Goal: Information Seeking & Learning: Check status

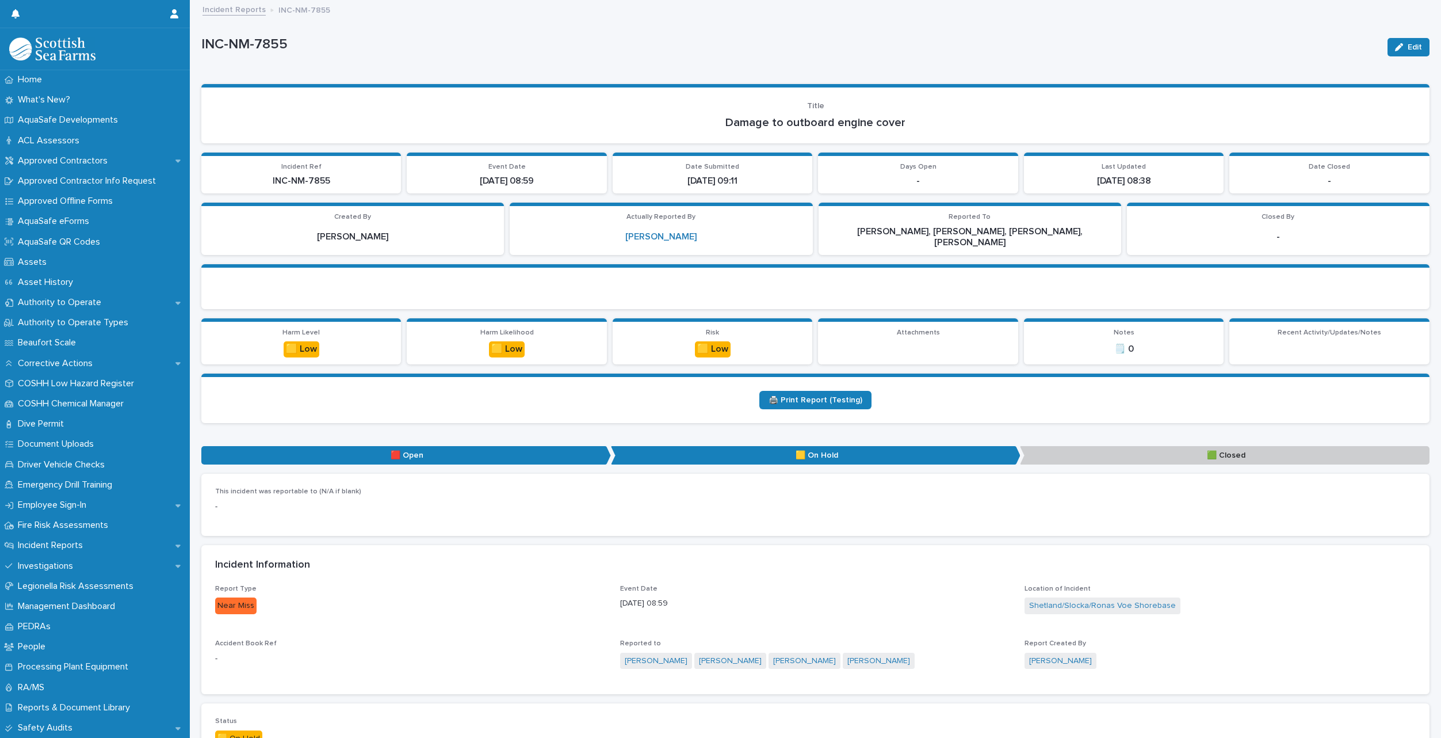
click at [228, 10] on link "Incident Reports" at bounding box center [234, 8] width 63 height 13
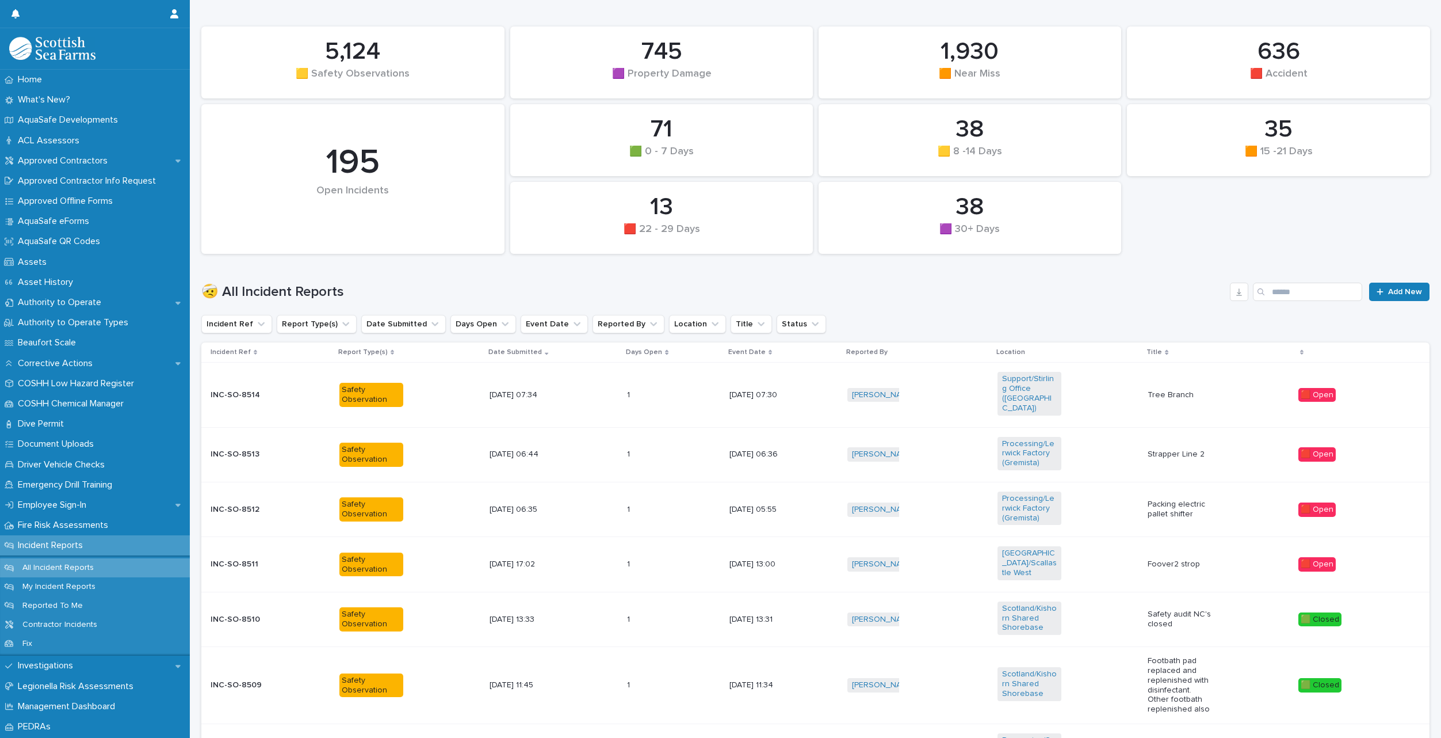
scroll to position [115, 0]
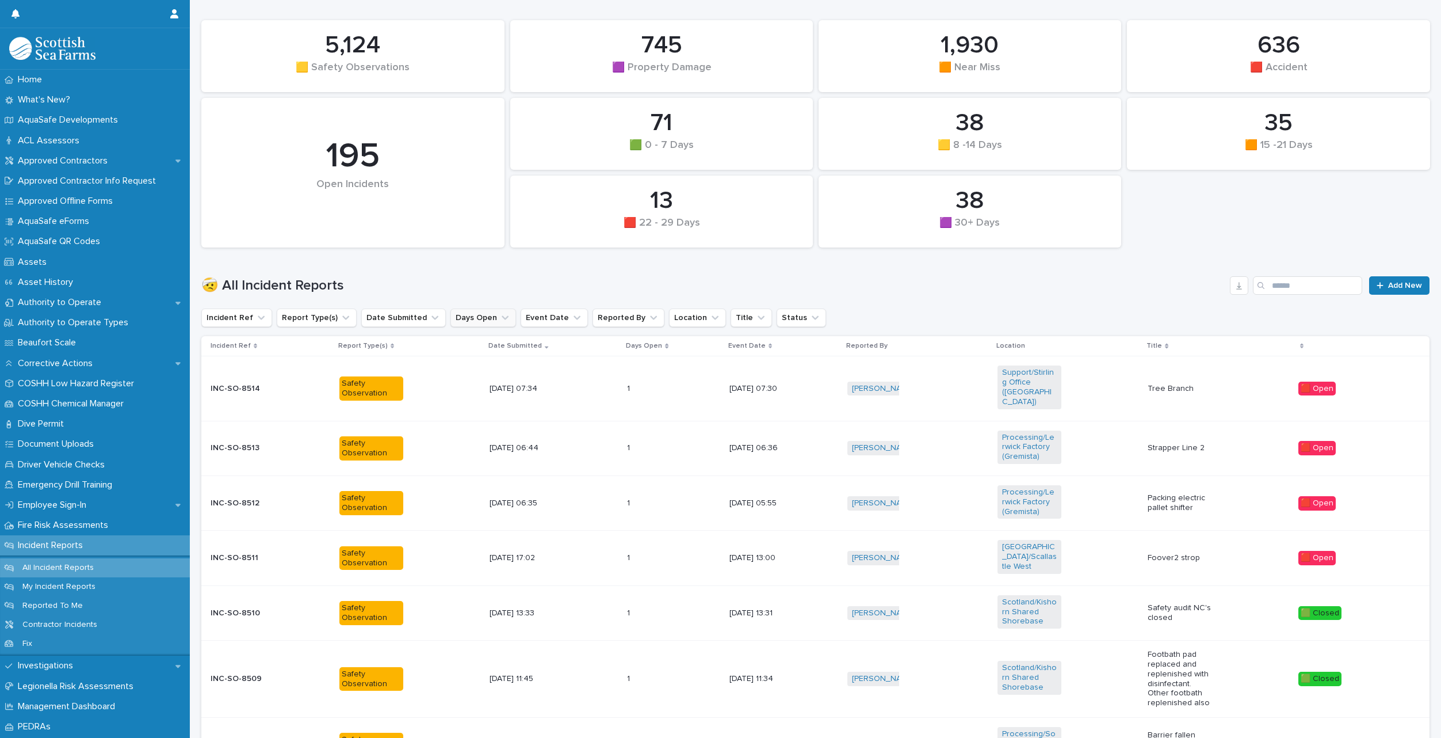
click at [451, 318] on button "Days Open" at bounding box center [484, 317] width 66 height 18
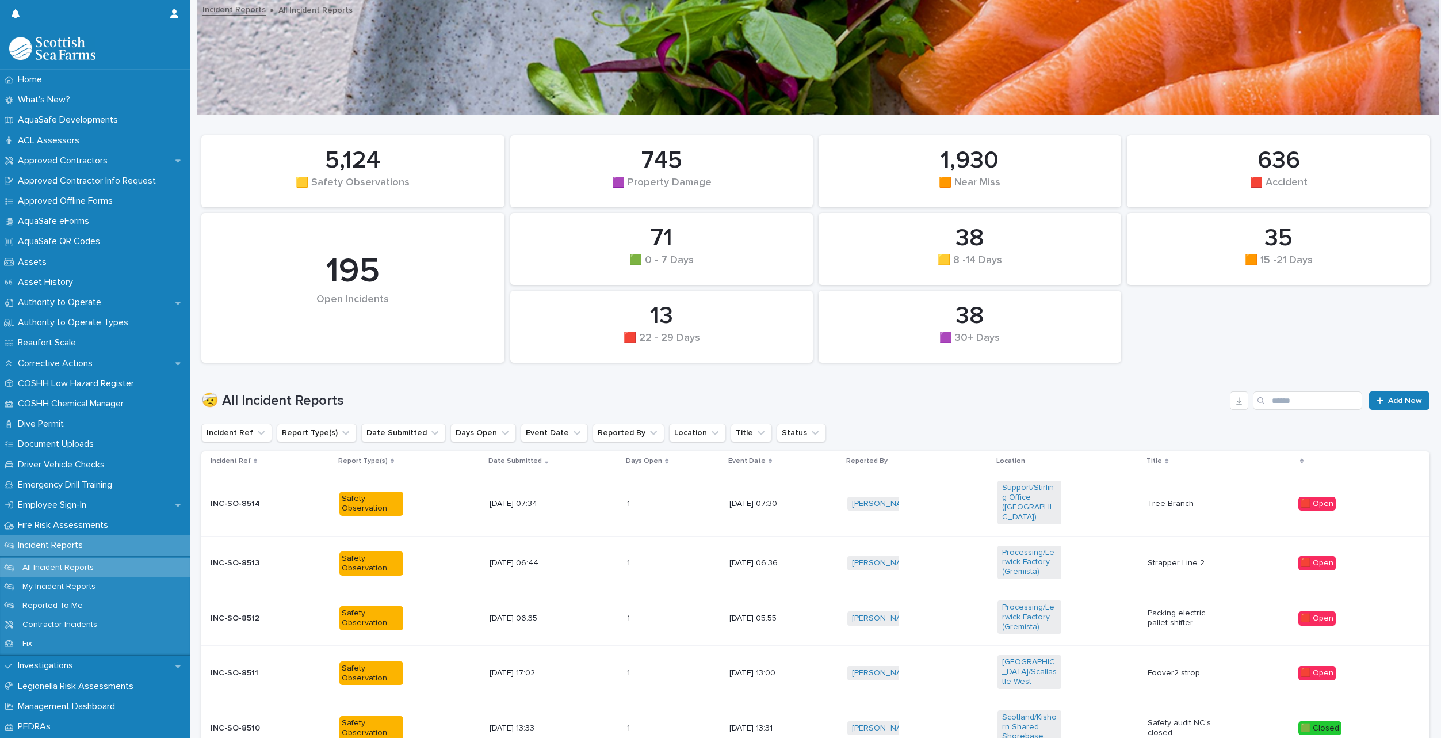
scroll to position [58, 0]
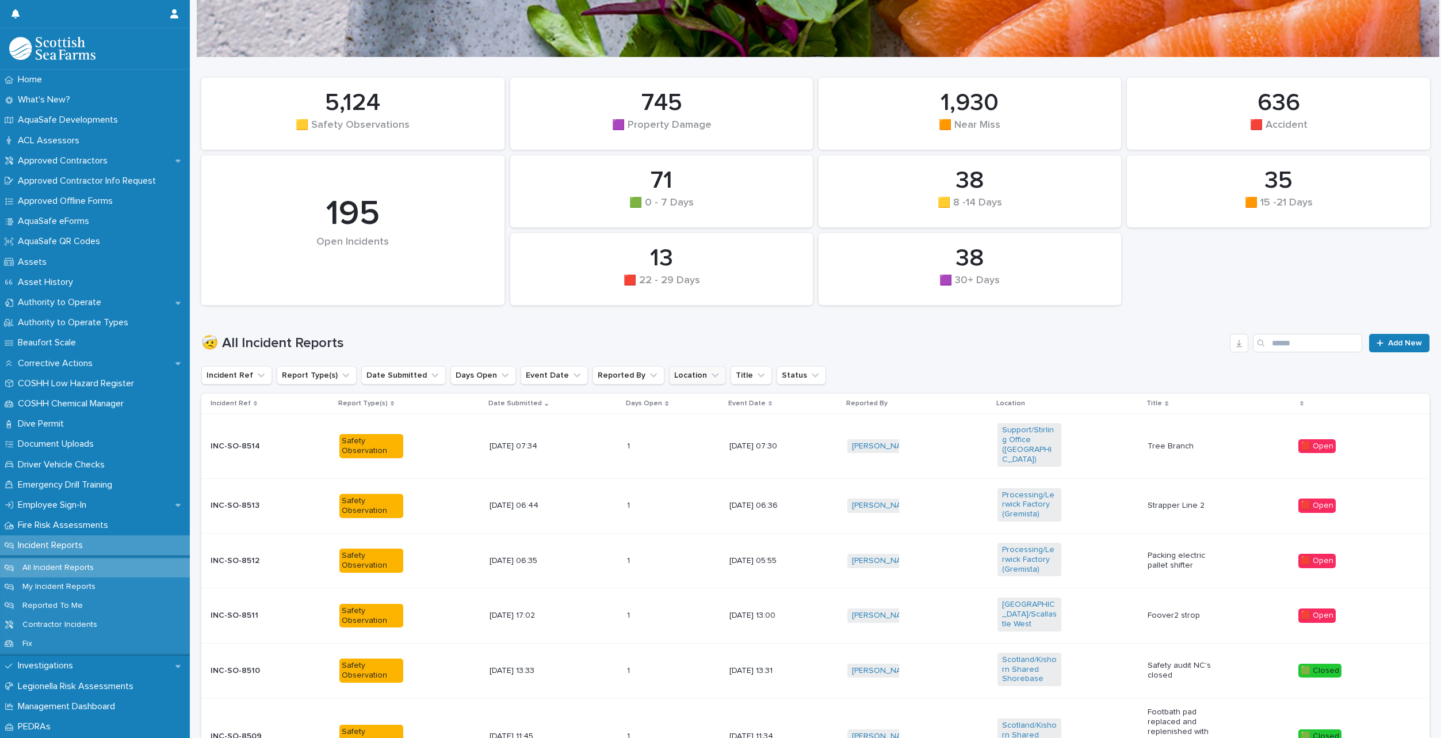
click at [669, 376] on button "Location" at bounding box center [697, 375] width 57 height 18
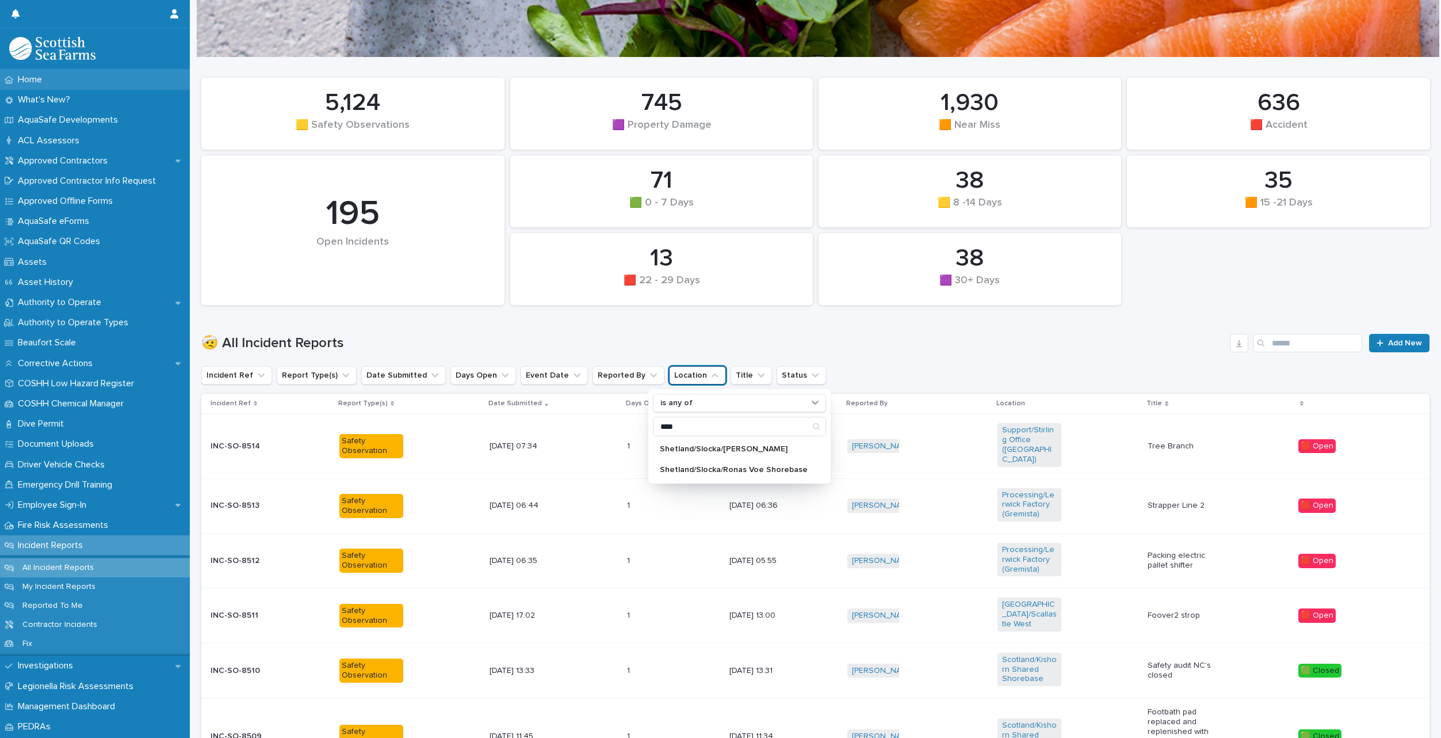
type input "****"
click at [720, 472] on p "Shetland/Slocka/Ronas Voe Shorebase" at bounding box center [734, 469] width 148 height 8
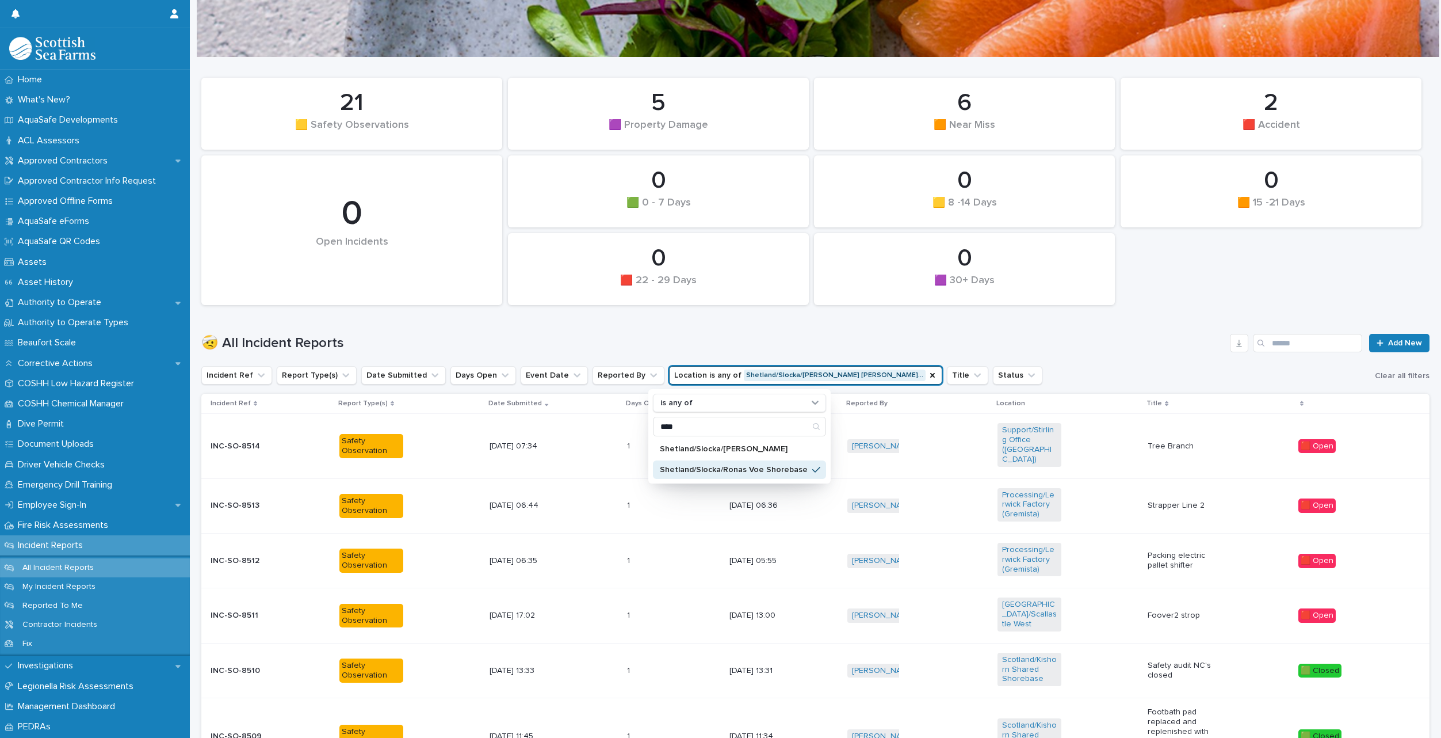
click at [704, 343] on h1 "🤕 All Incident Reports" at bounding box center [713, 343] width 1024 height 17
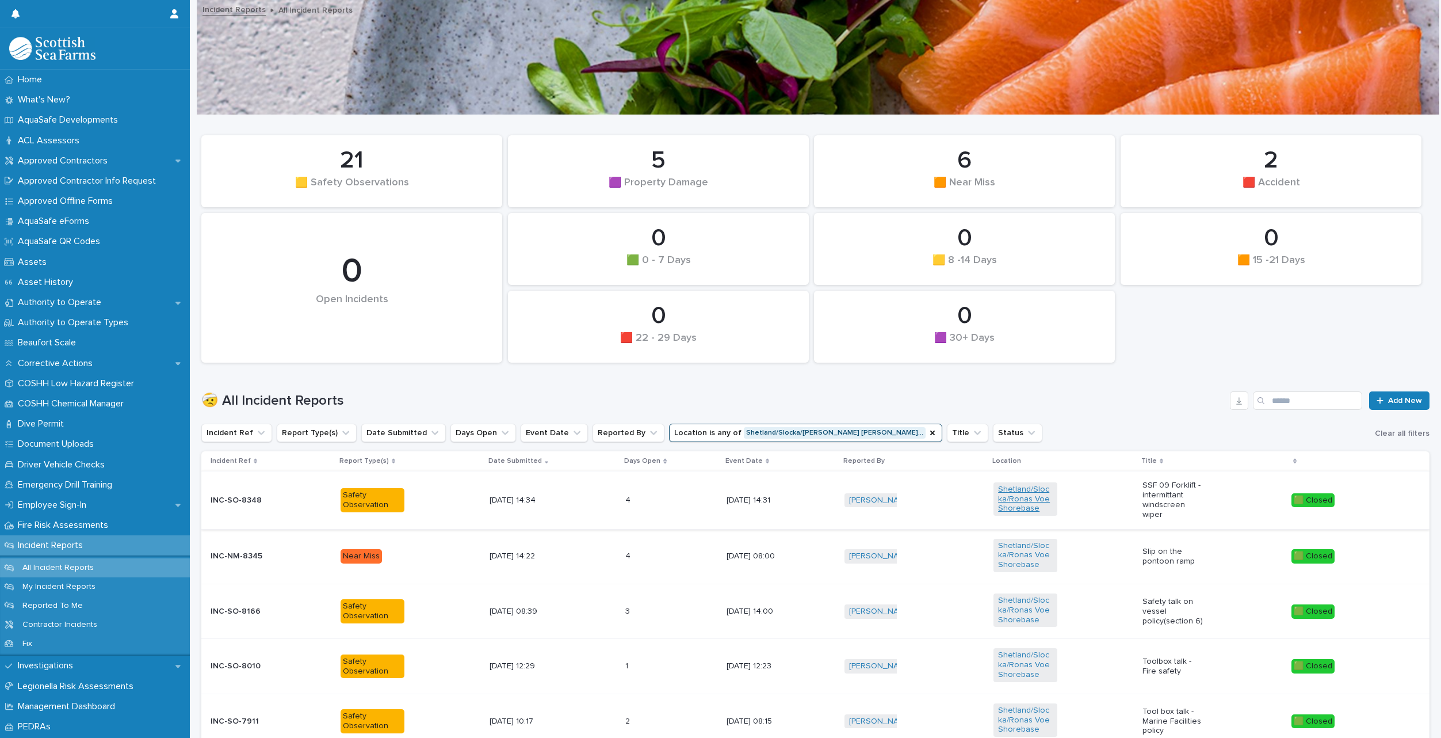
click at [1024, 509] on link "Shetland/Slocka/Ronas Voe Shorebase" at bounding box center [1025, 498] width 55 height 29
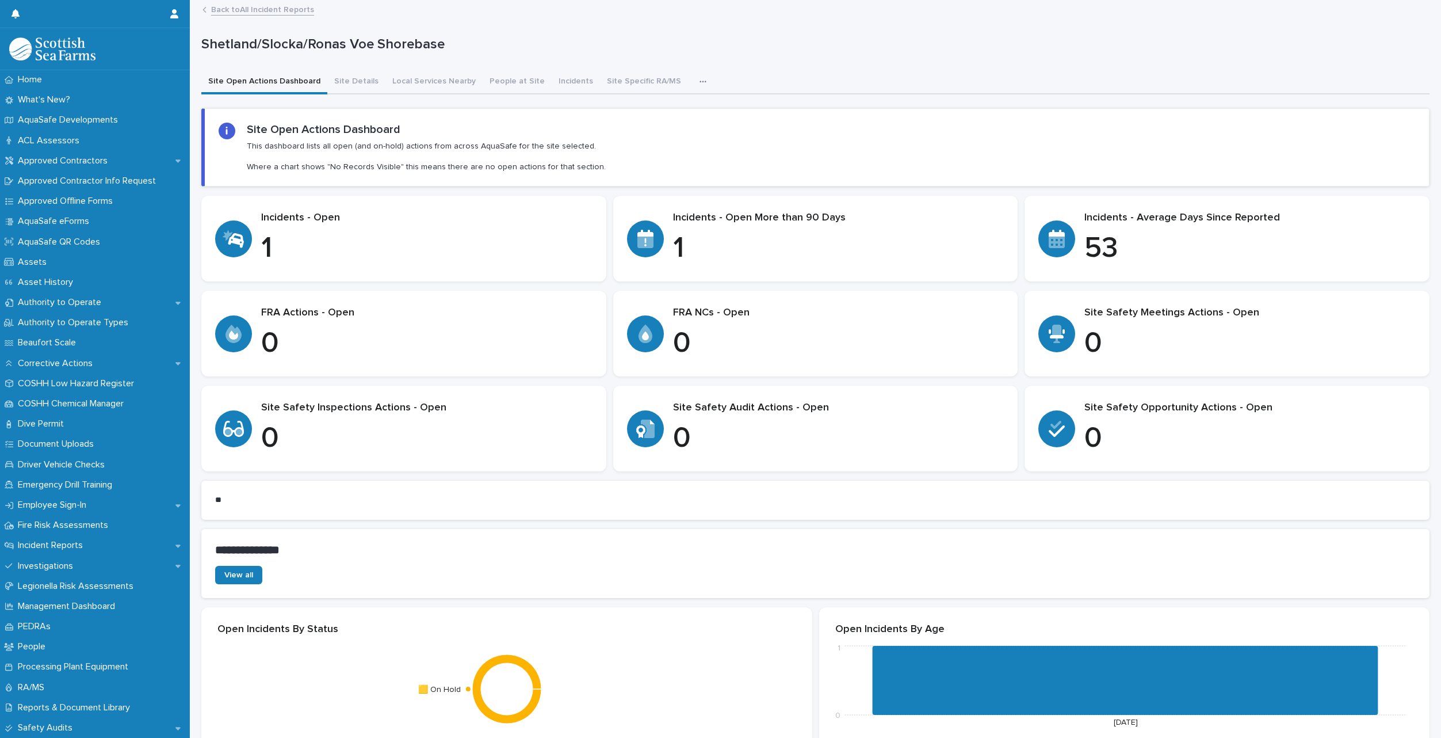
click at [677, 241] on p "1" at bounding box center [838, 248] width 331 height 35
click at [552, 77] on button "Incidents" at bounding box center [576, 82] width 48 height 24
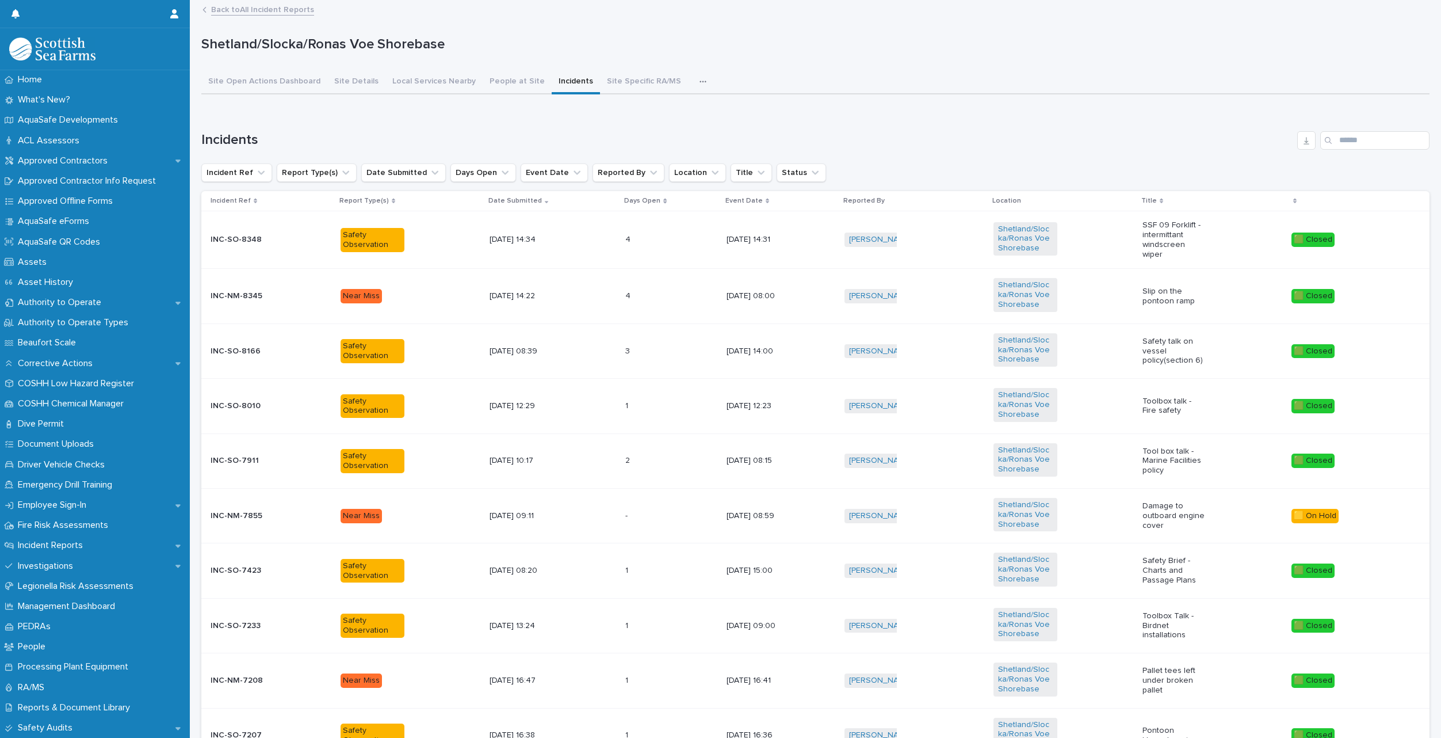
click at [648, 205] on div "Days Open" at bounding box center [671, 200] width 94 height 13
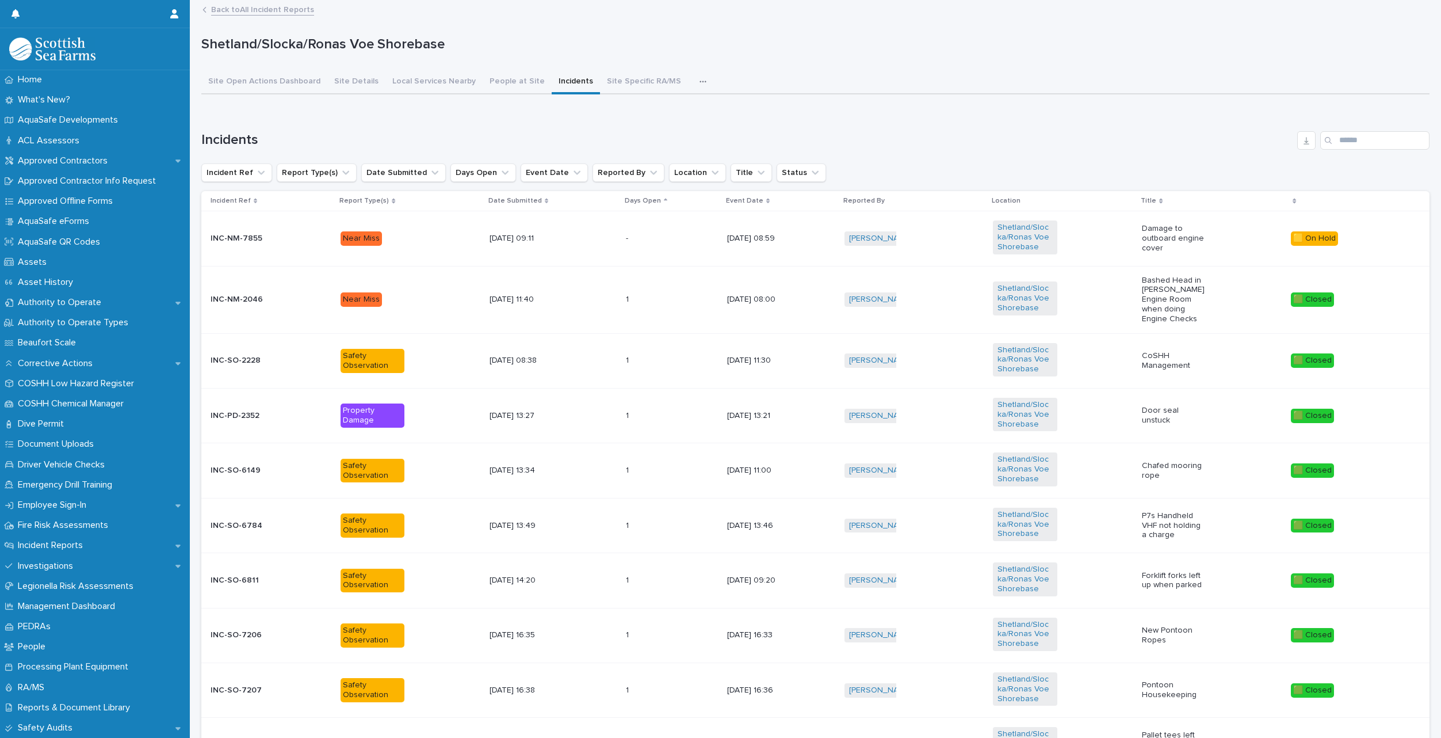
click at [567, 110] on div "Loading... Saving… Incidents Incident Ref Report Type(s) Date Submitted Days Op…" at bounding box center [815, 460] width 1228 height 705
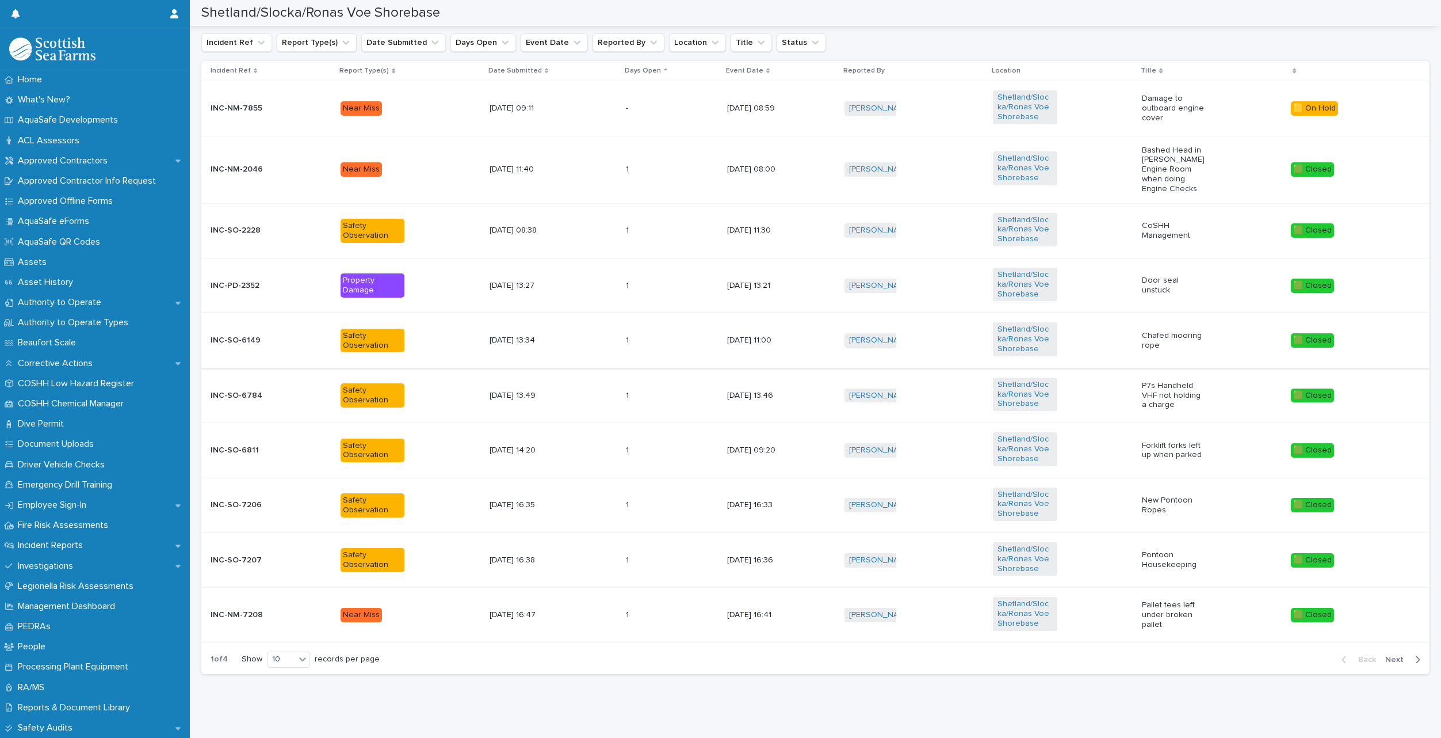
scroll to position [142, 0]
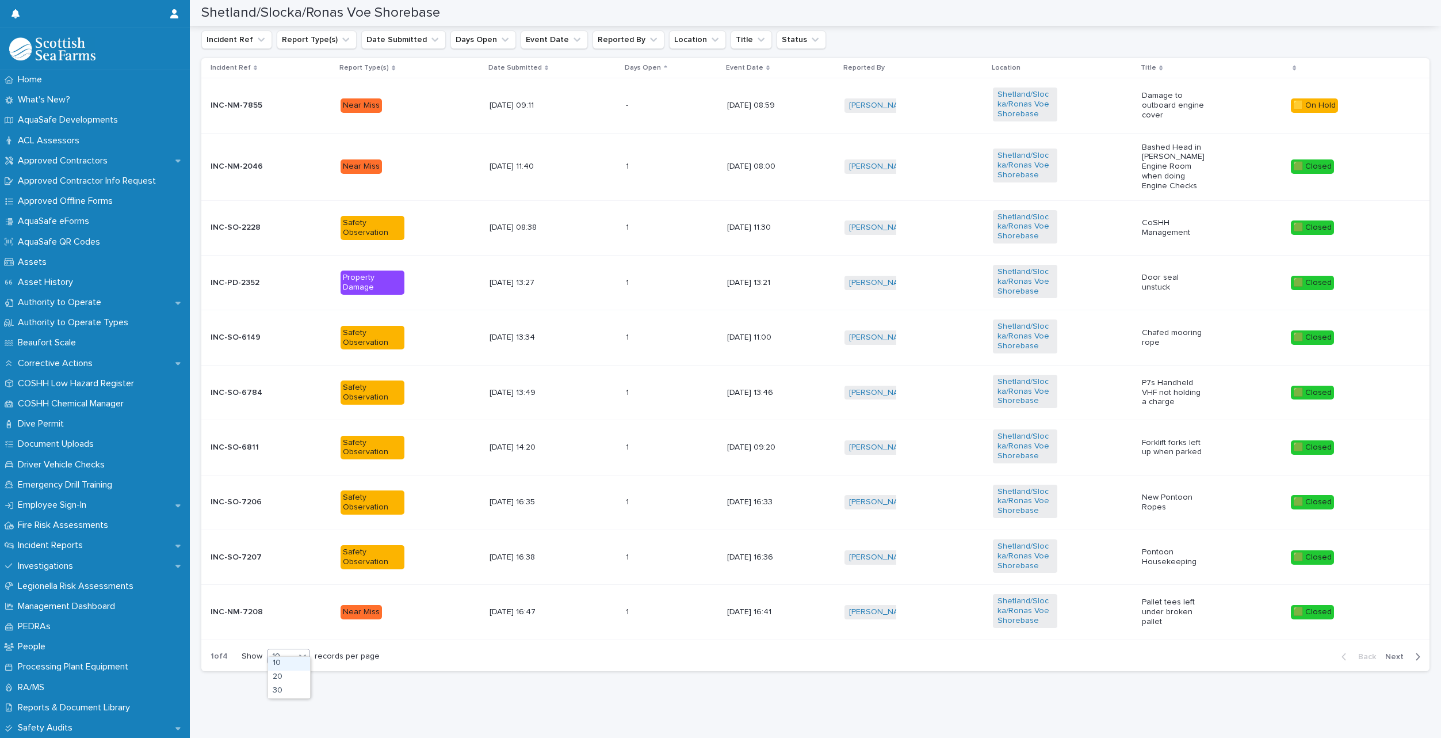
click at [286, 650] on div "10" at bounding box center [282, 656] width 28 height 12
click at [274, 695] on div "30" at bounding box center [289, 691] width 42 height 14
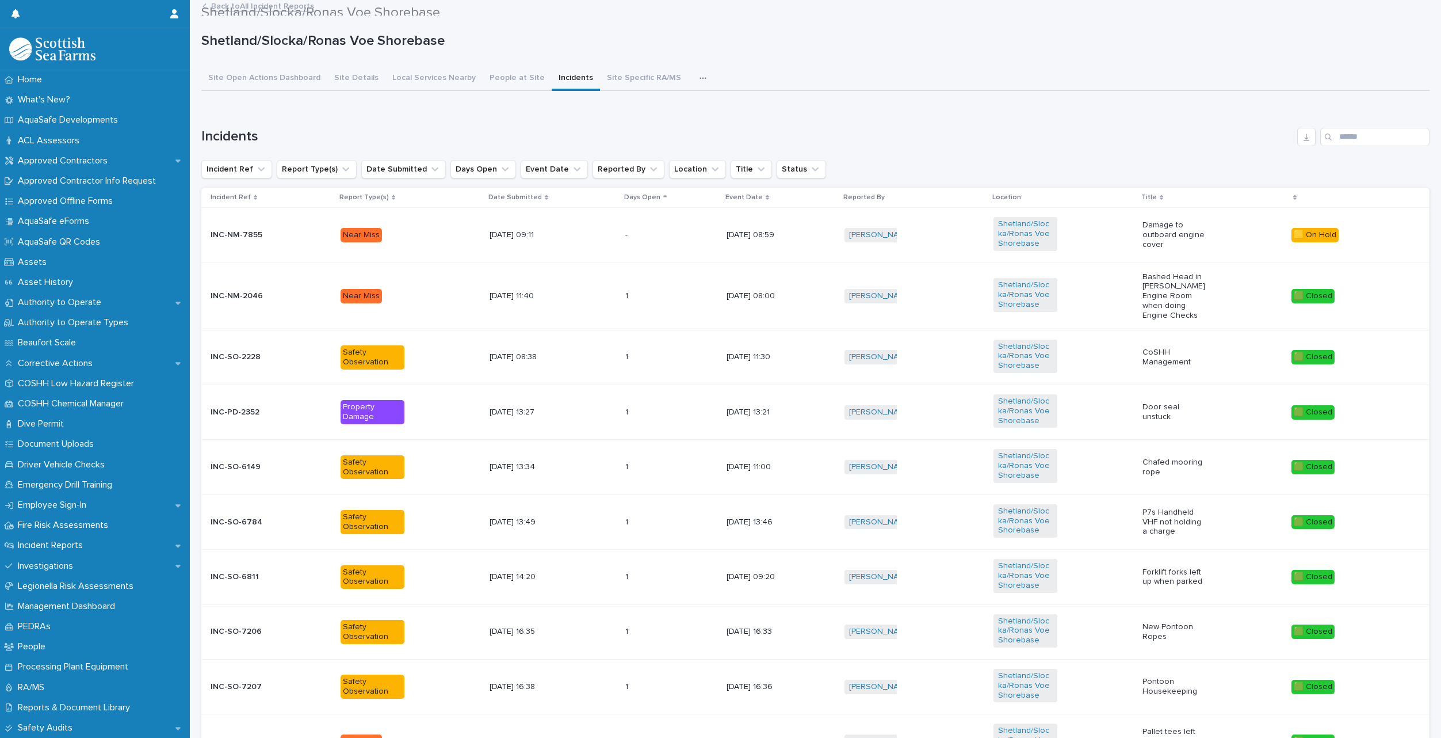
scroll to position [0, 0]
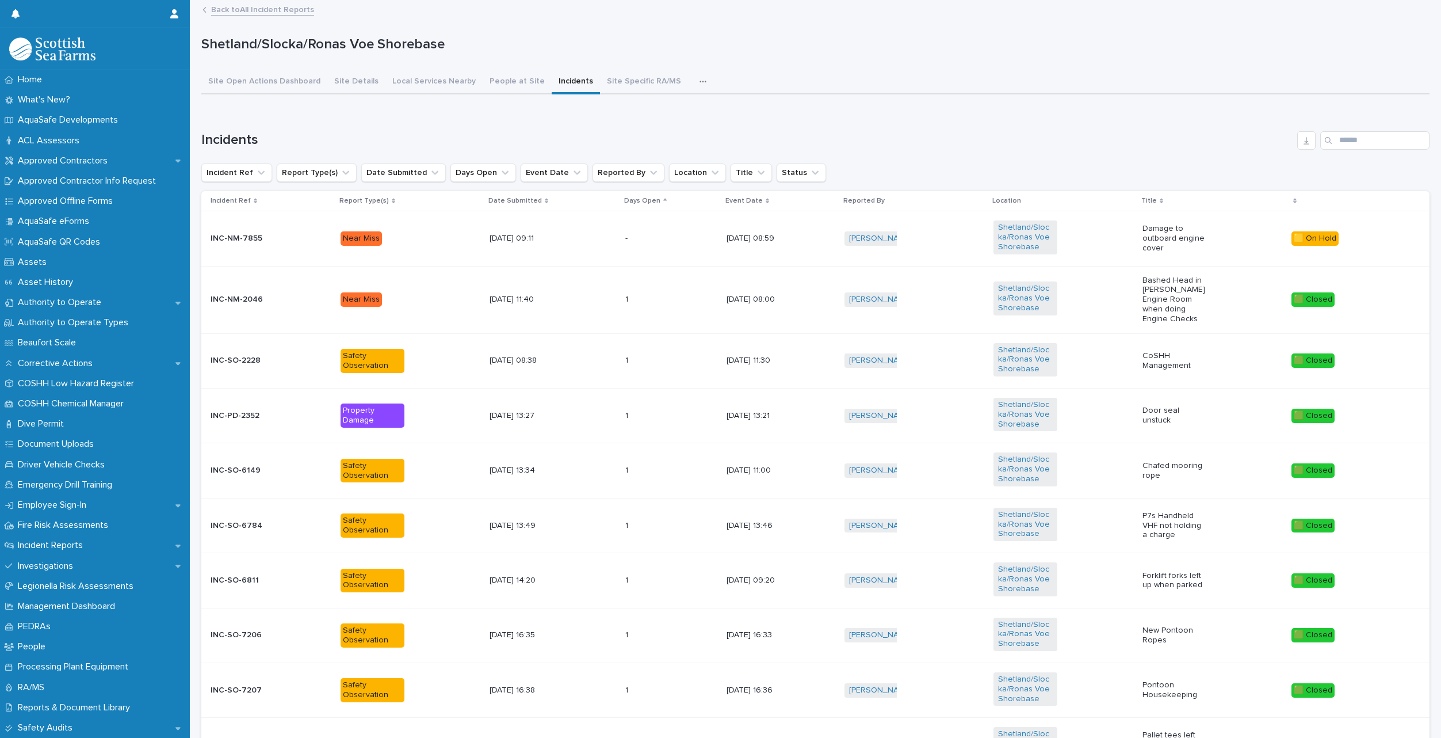
click at [640, 199] on p "Days Open" at bounding box center [642, 200] width 36 height 13
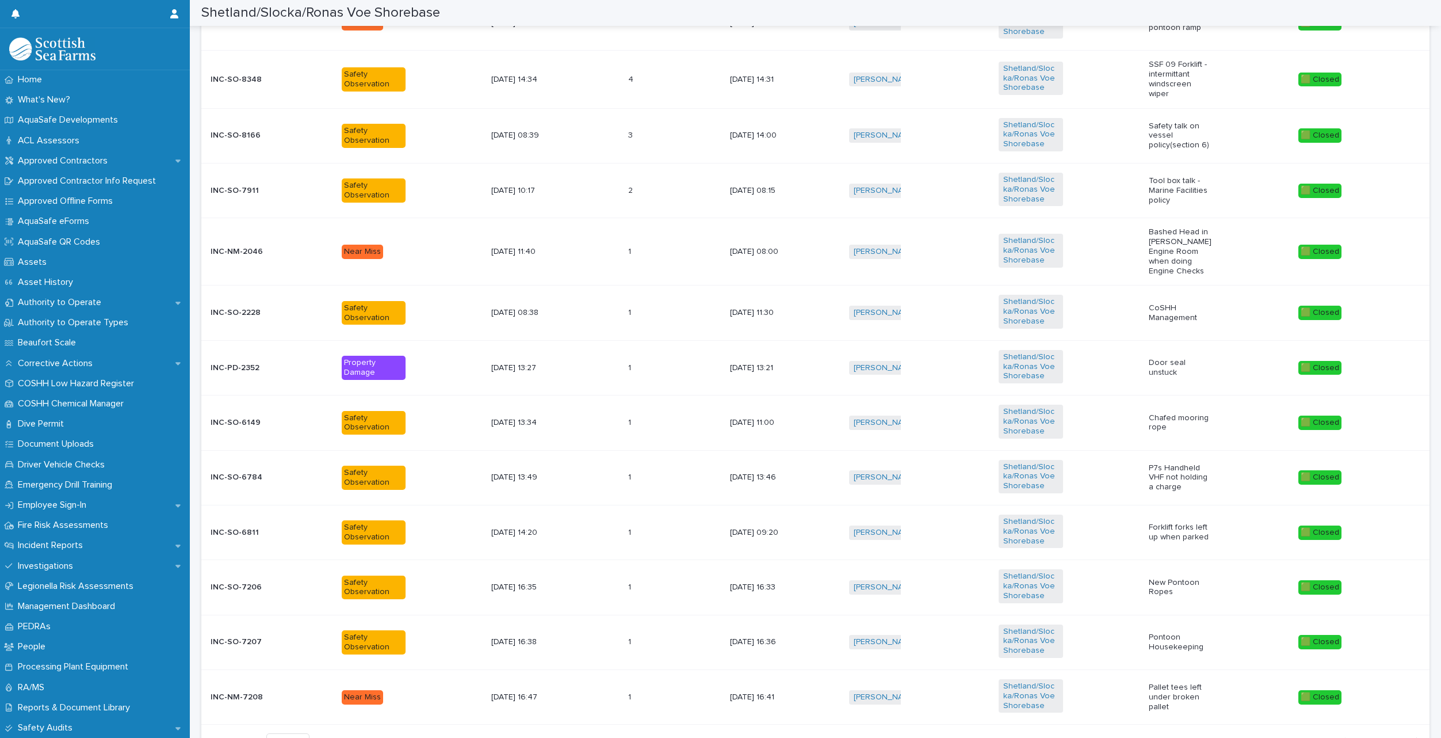
scroll to position [1271, 0]
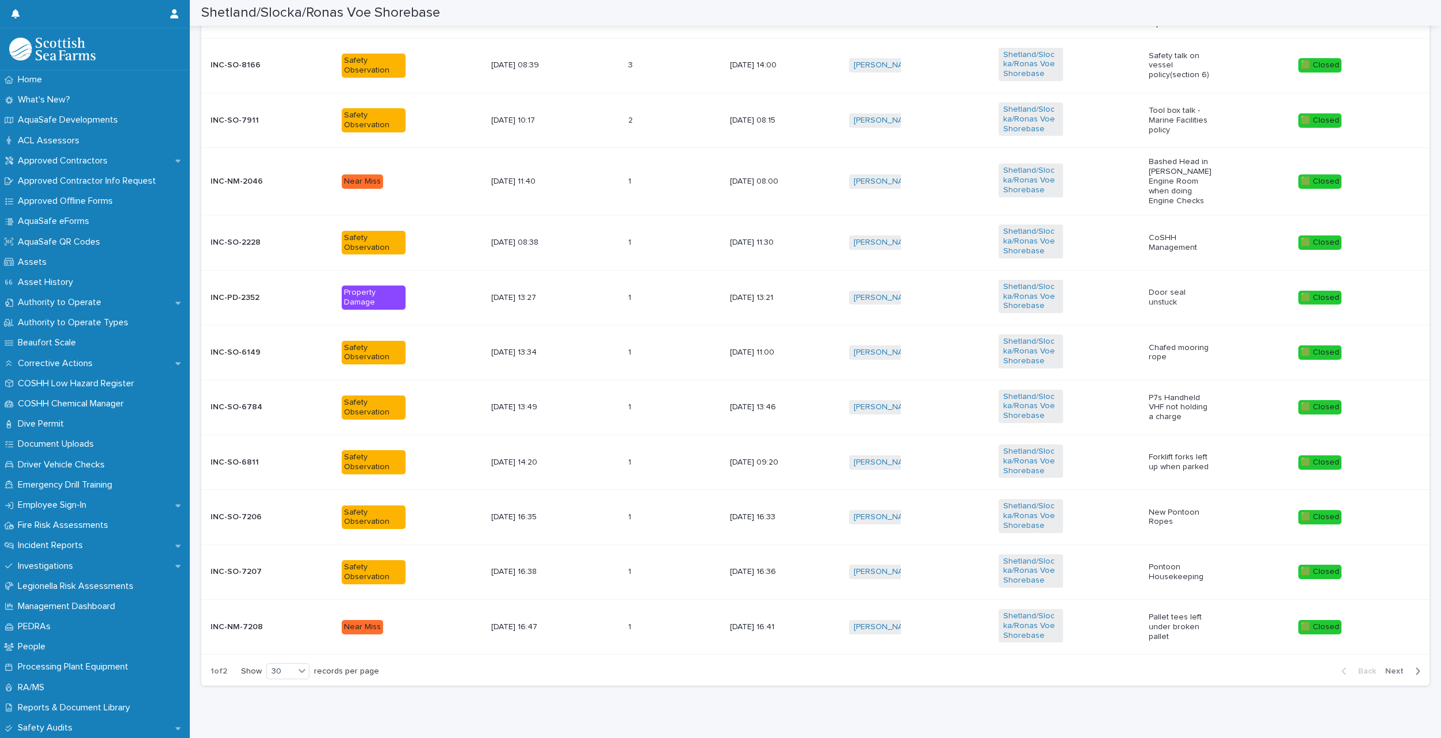
click at [1390, 667] on span "Next" at bounding box center [1398, 671] width 25 height 8
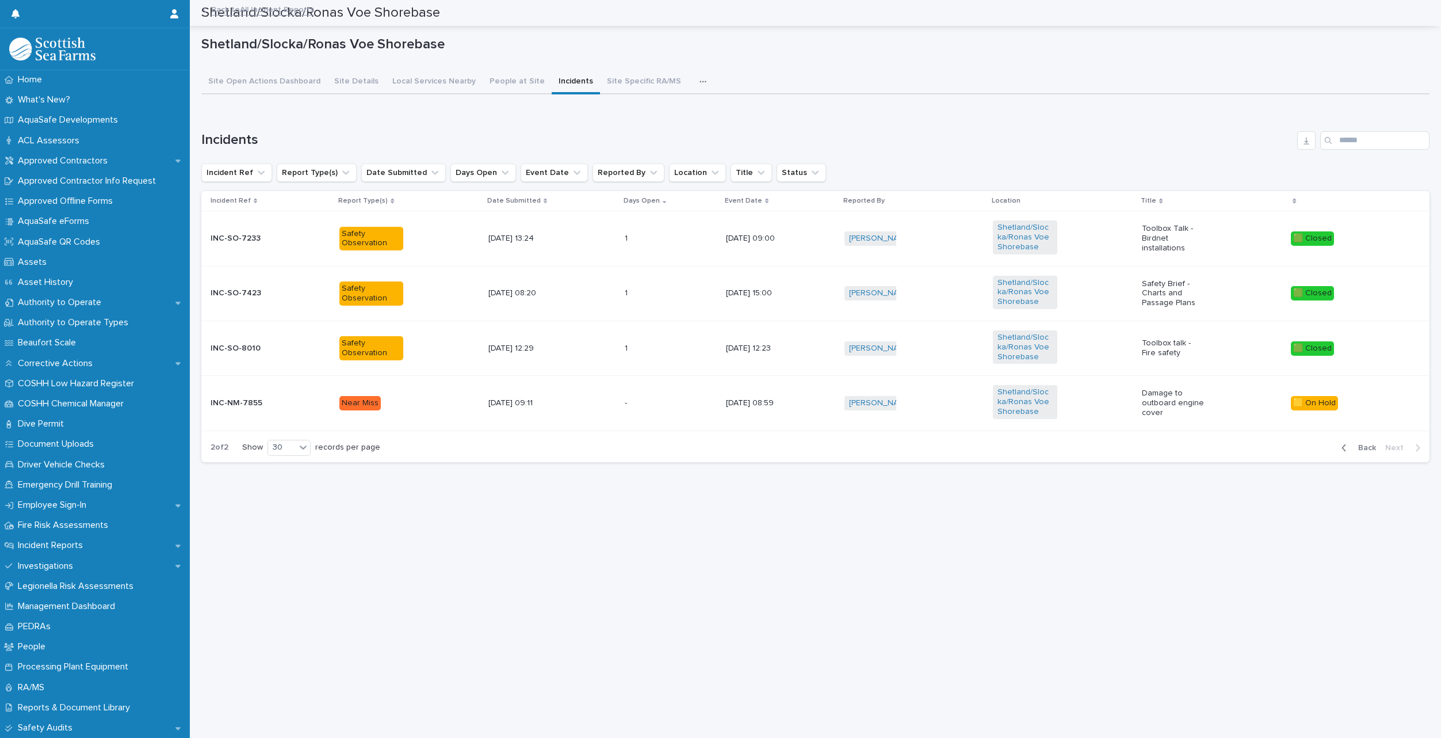
scroll to position [0, 0]
click at [625, 409] on div "- -" at bounding box center [671, 403] width 92 height 19
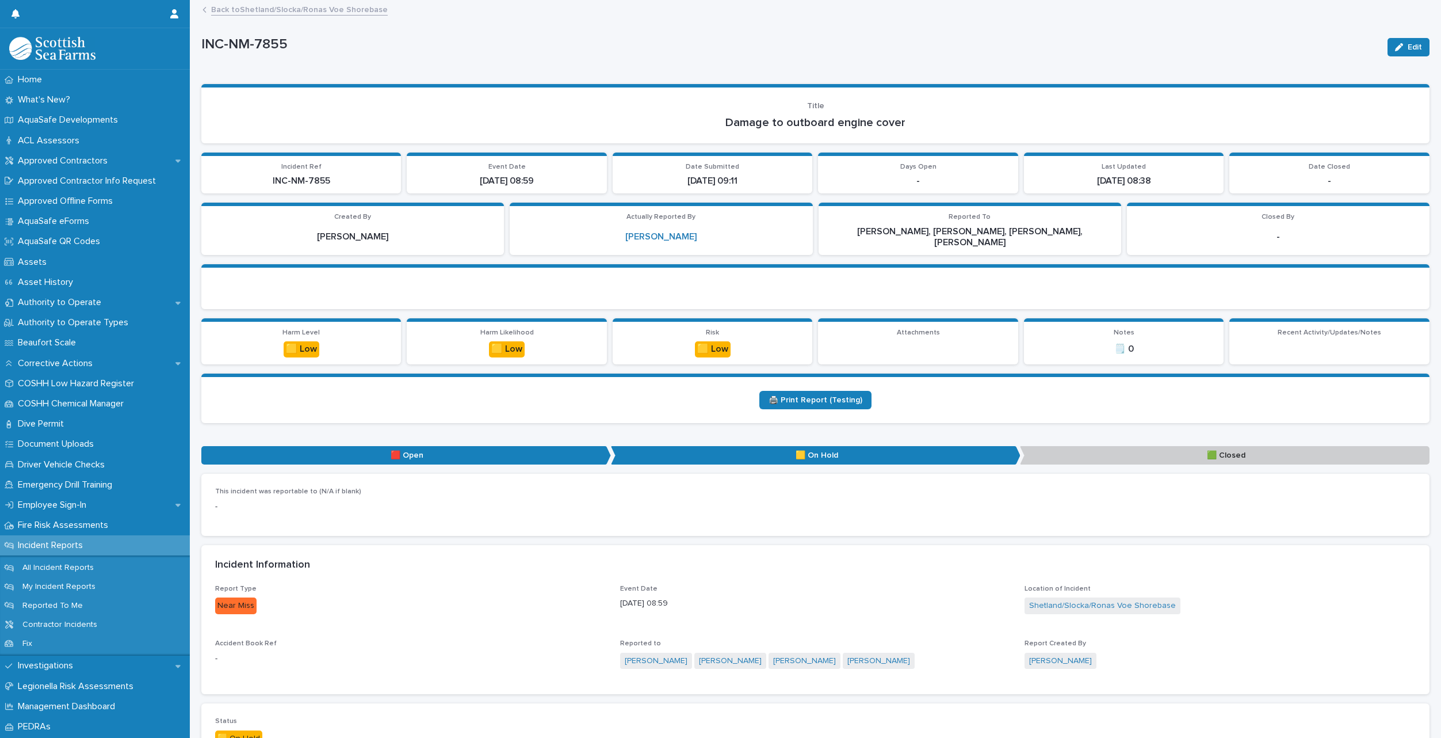
click at [309, 10] on link "Back to Shetland/Slocka/Ronas Voe Shorebase" at bounding box center [299, 8] width 177 height 13
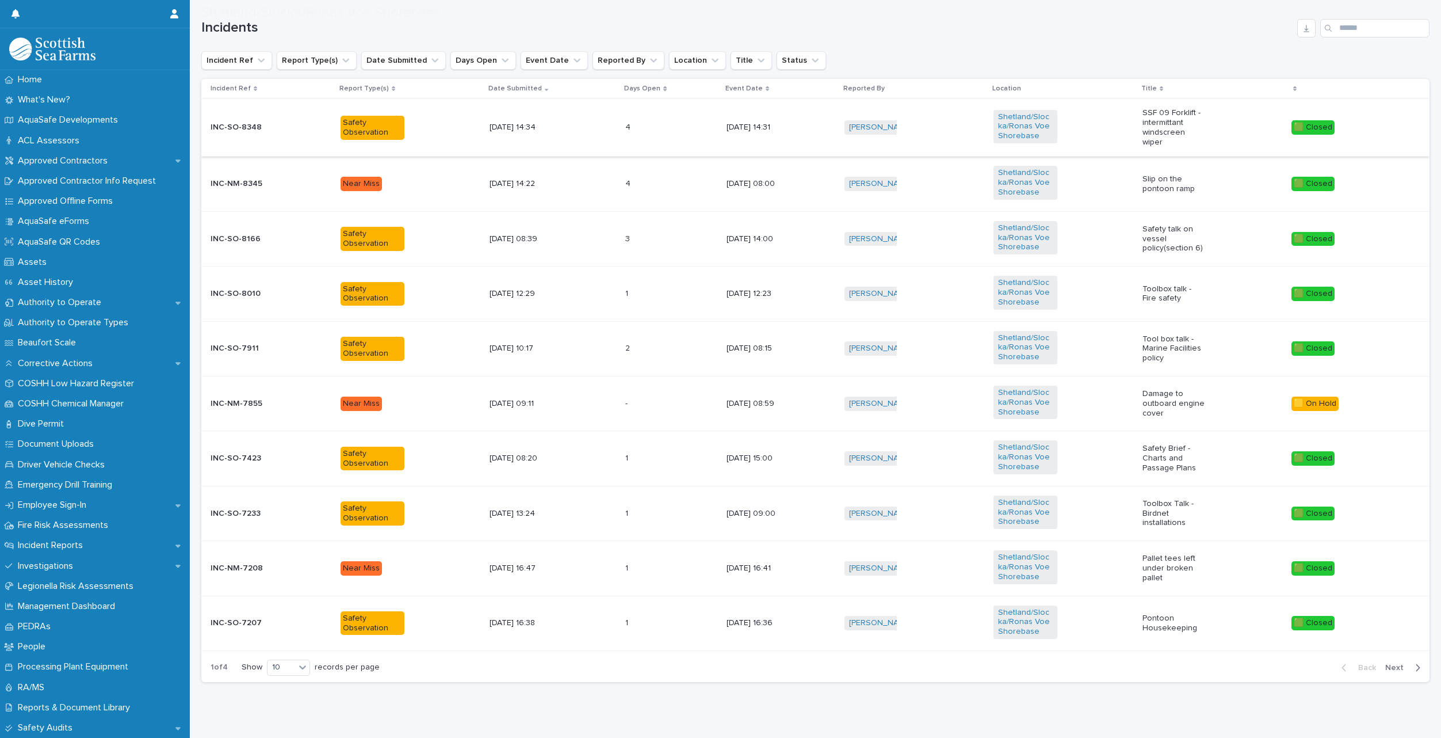
scroll to position [129, 0]
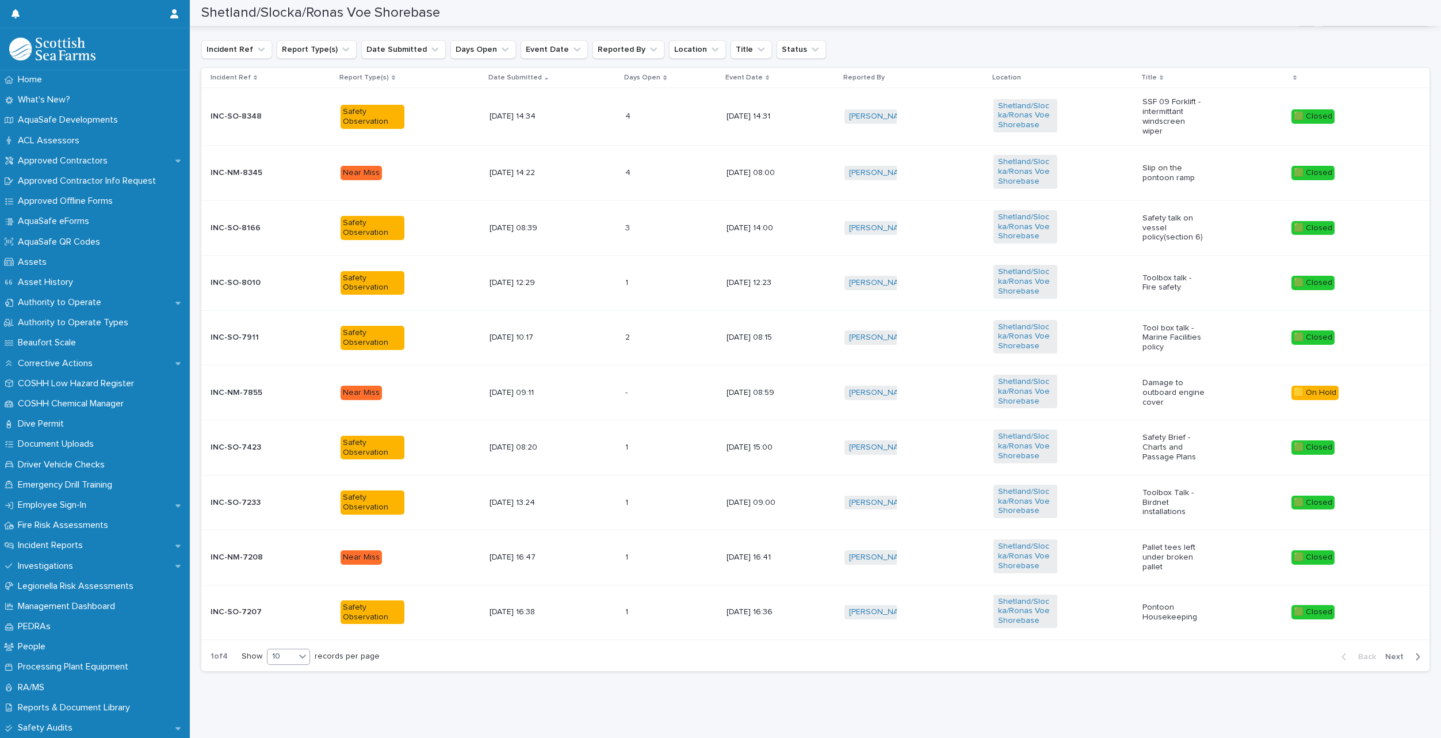
click at [289, 651] on div "10" at bounding box center [282, 656] width 28 height 12
click at [272, 691] on div "30" at bounding box center [289, 691] width 42 height 14
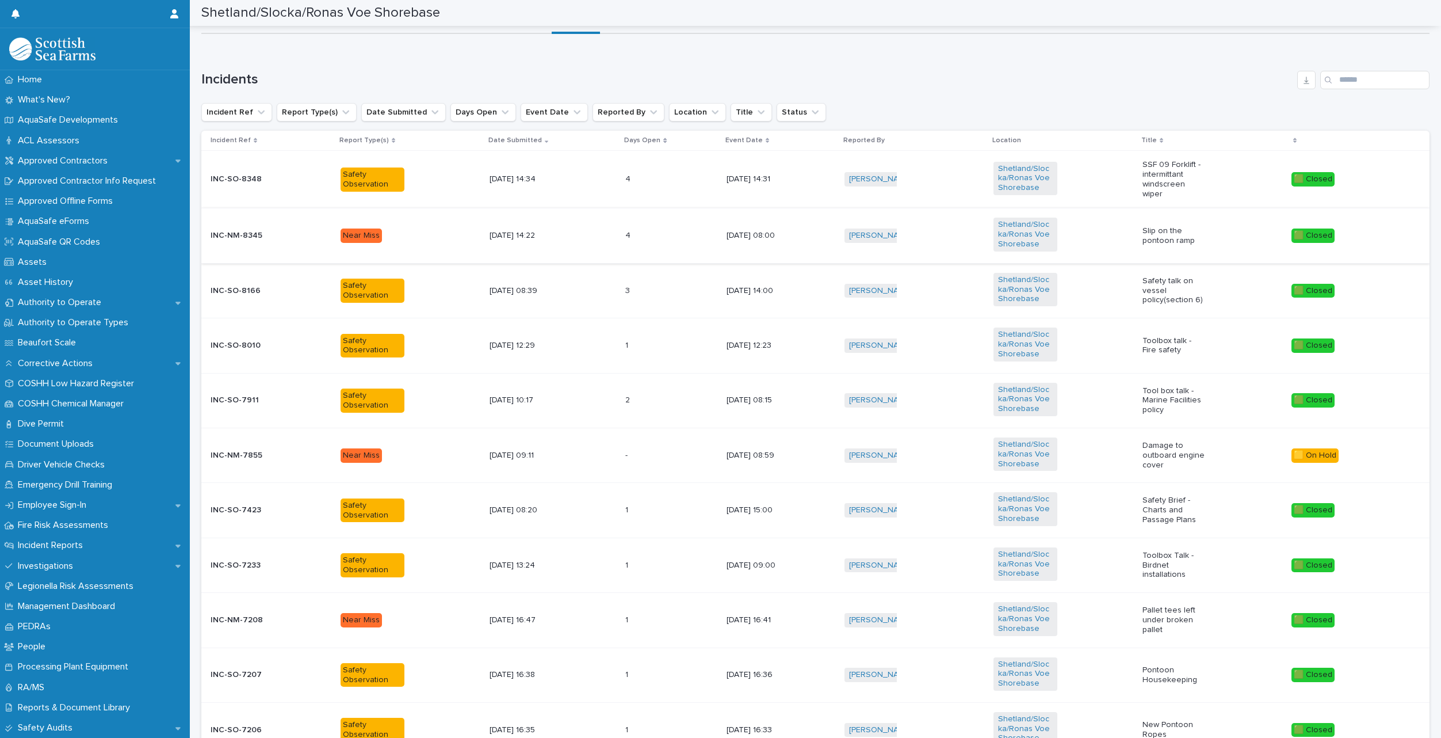
scroll to position [0, 0]
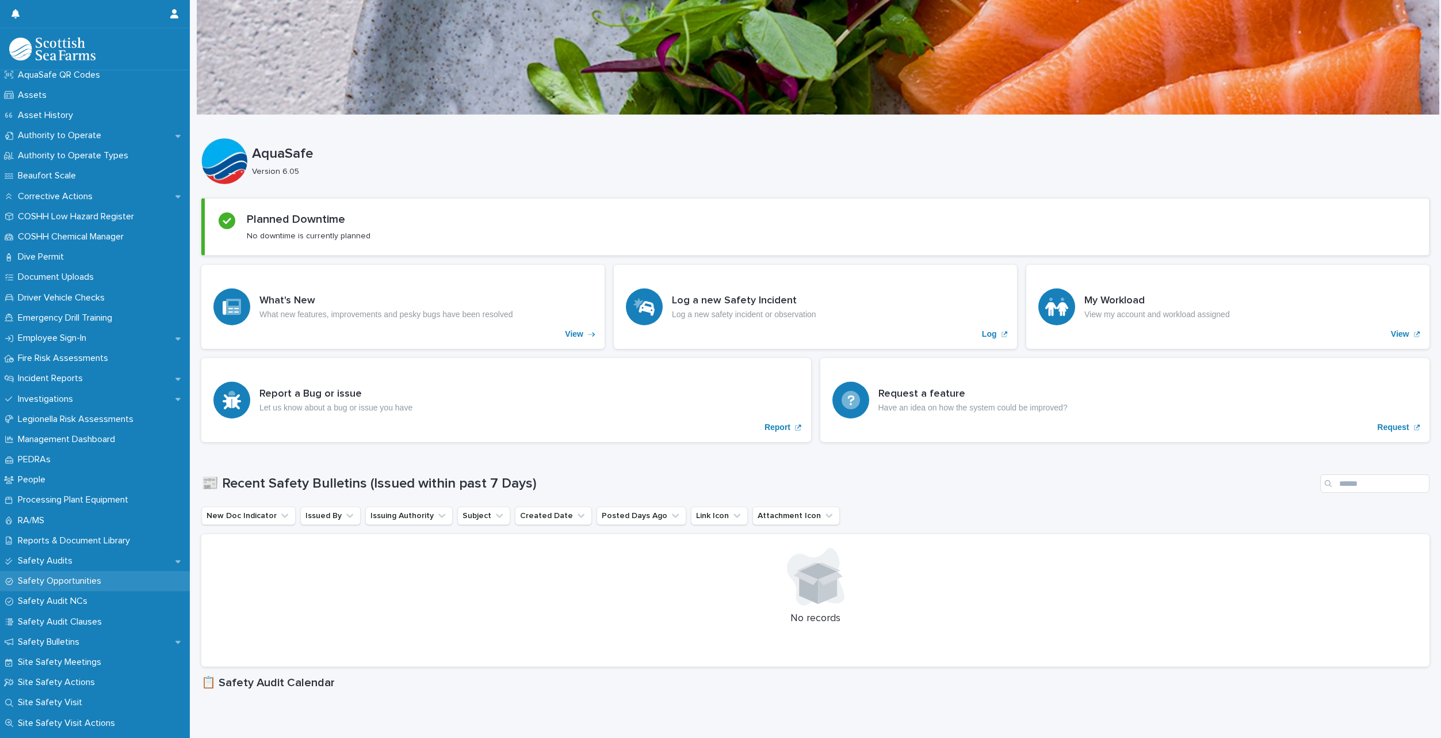
scroll to position [303, 0]
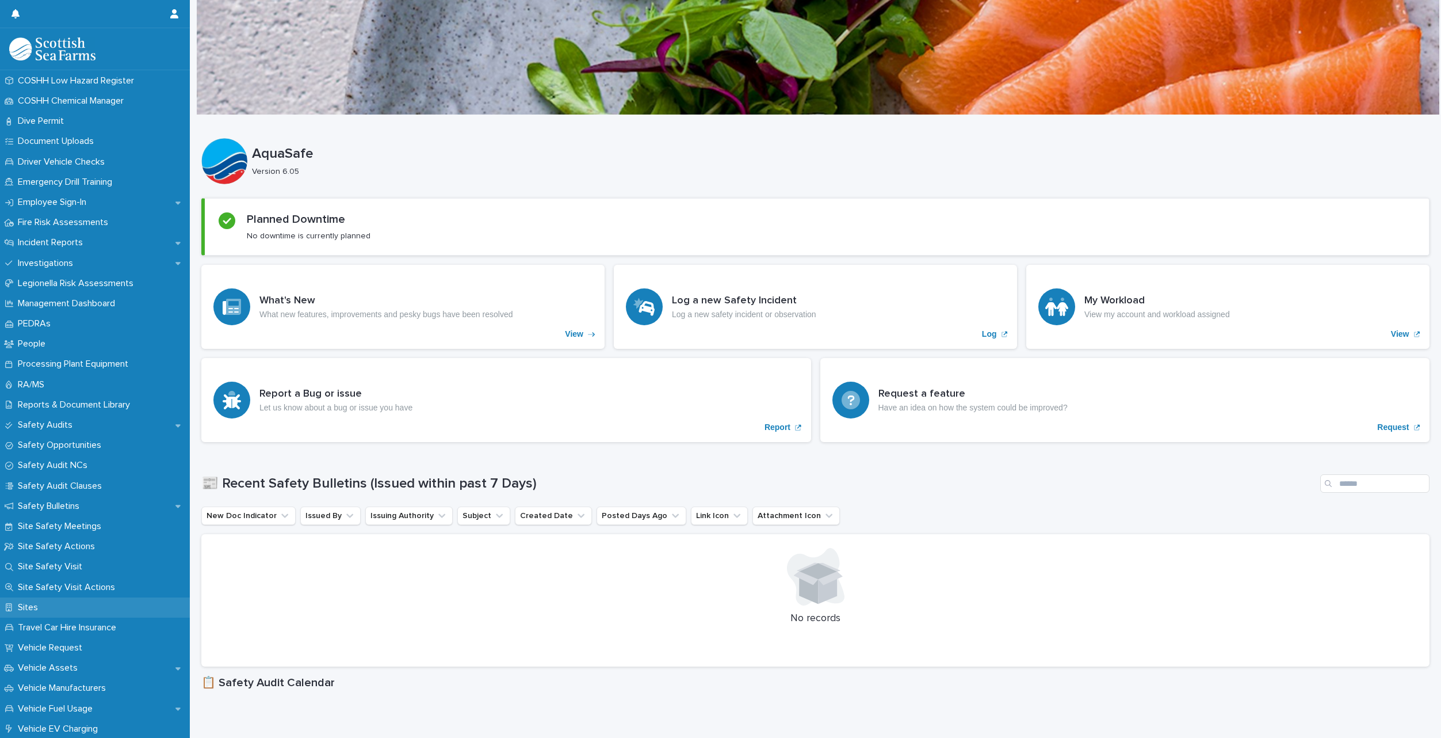
click at [32, 614] on div "Sites" at bounding box center [95, 607] width 190 height 20
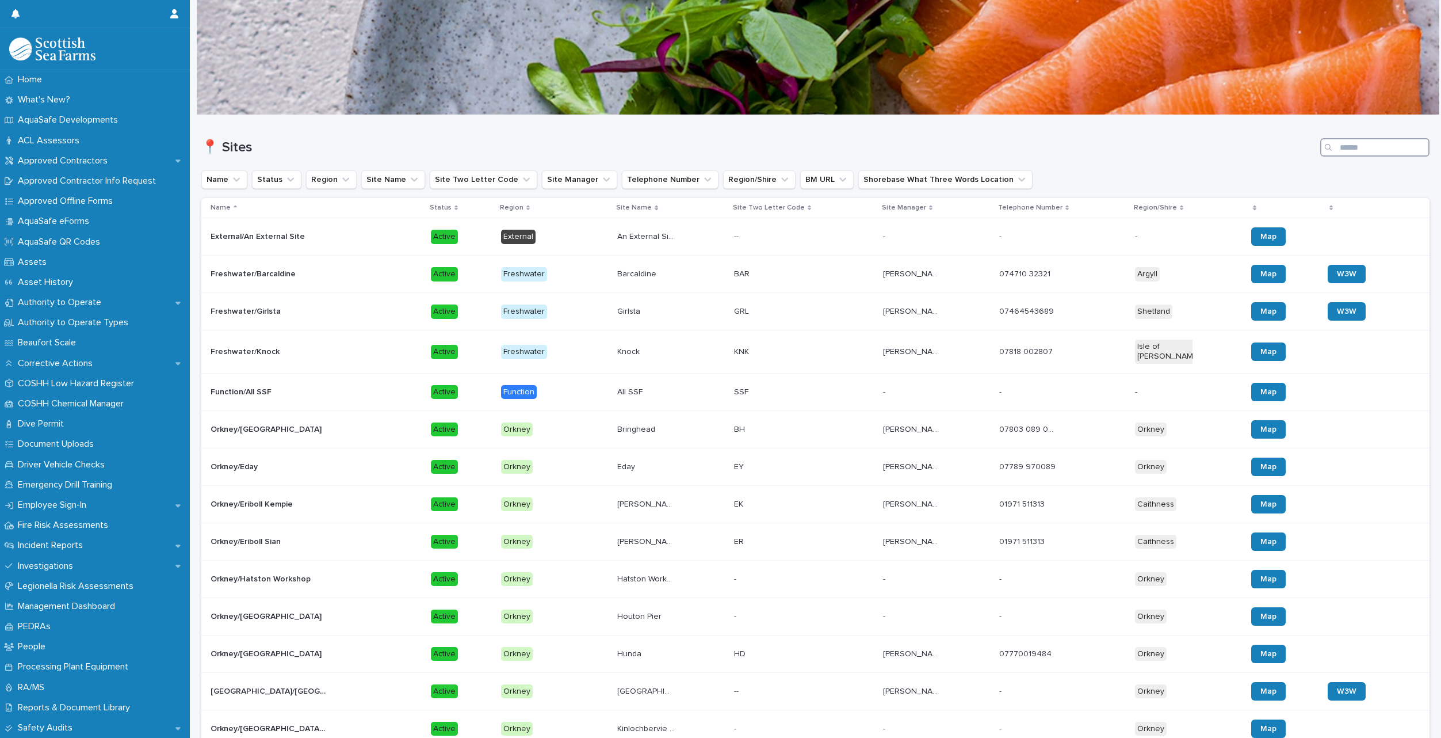
click at [1348, 151] on input "Search" at bounding box center [1375, 147] width 109 height 18
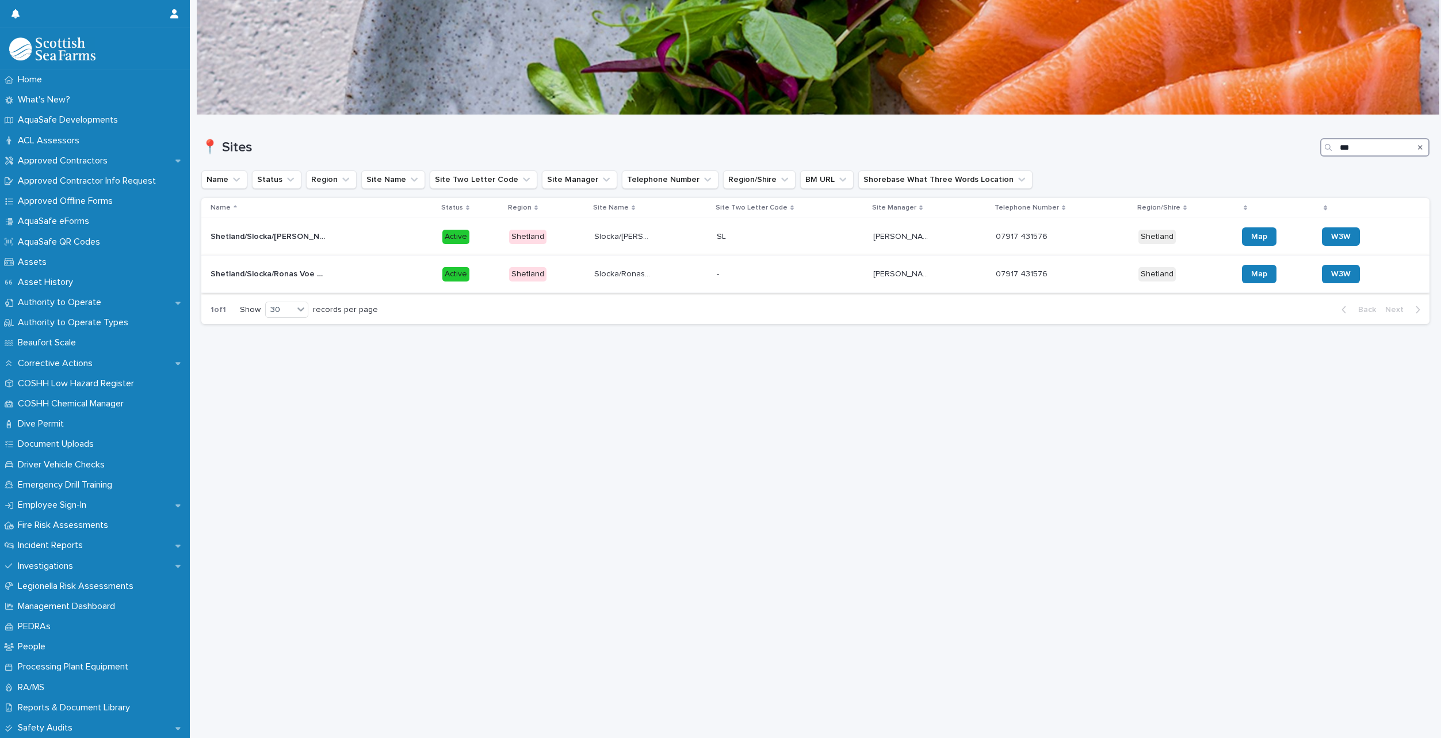
type input "***"
click at [316, 269] on p "Shetland/Slocka/Ronas Voe Shorebase" at bounding box center [269, 273] width 117 height 12
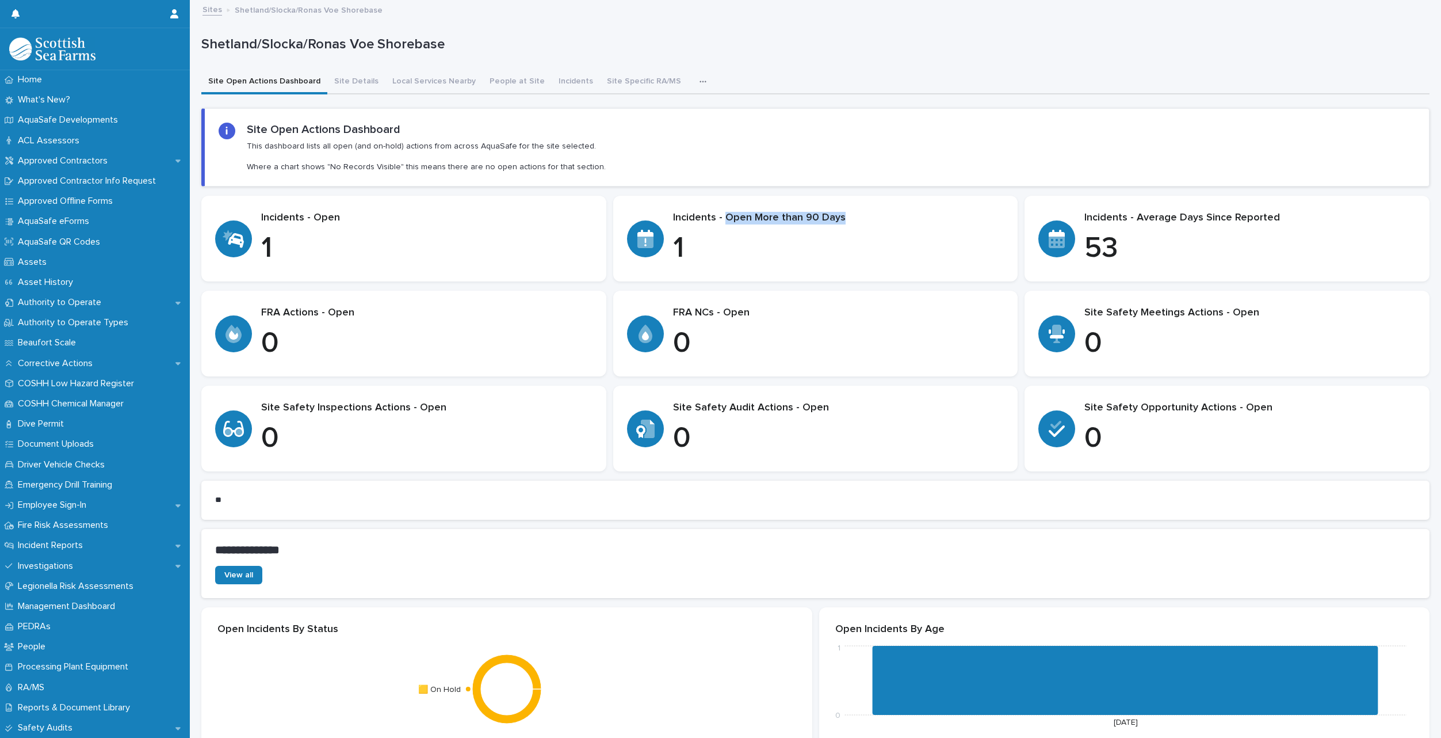
drag, startPoint x: 841, startPoint y: 223, endPoint x: 724, endPoint y: 223, distance: 116.8
click at [724, 223] on p "Incidents - Open More than 90 Days" at bounding box center [838, 218] width 331 height 13
